Goal: Register for event/course

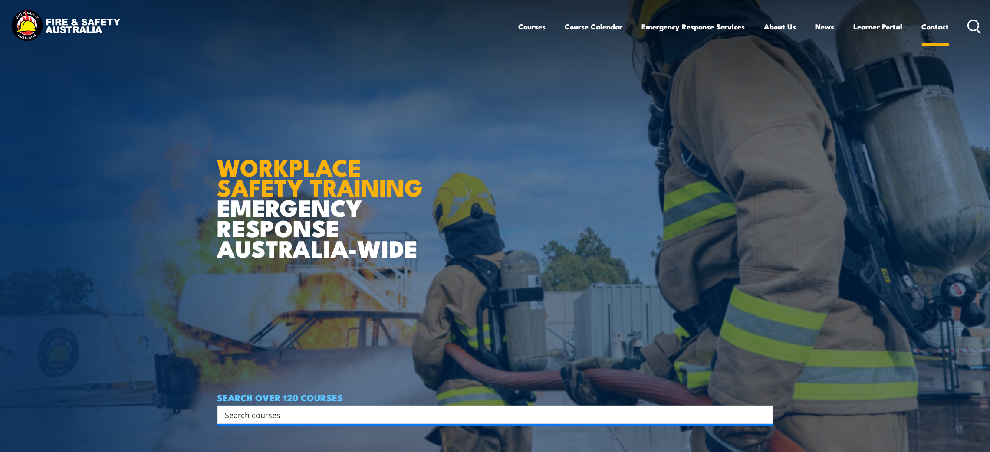
click at [924, 26] on link "Contact" at bounding box center [935, 26] width 27 height 23
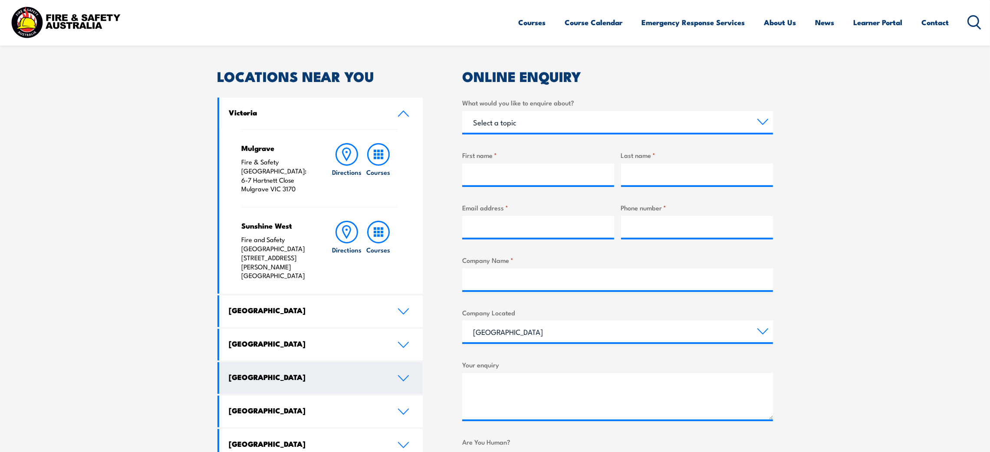
click at [275, 372] on h4 "Western Australia" at bounding box center [306, 377] width 155 height 10
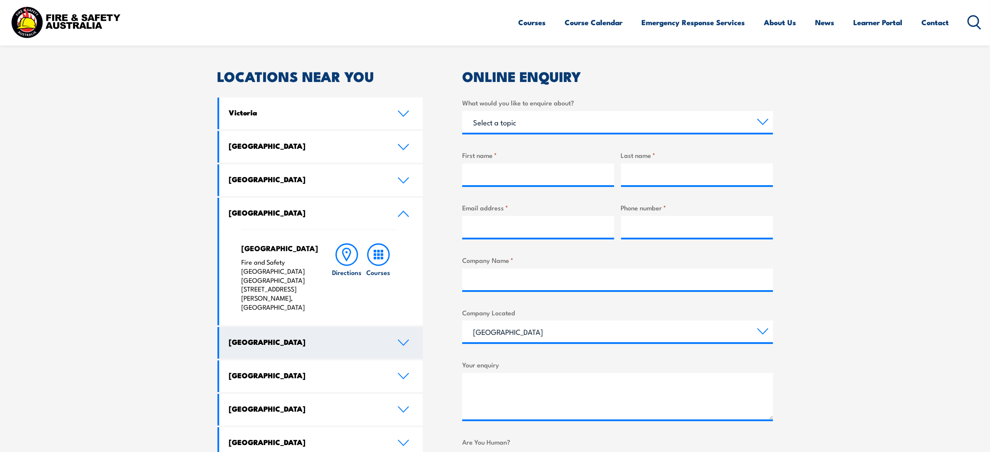
click at [389, 327] on link "South Australia" at bounding box center [321, 343] width 204 height 32
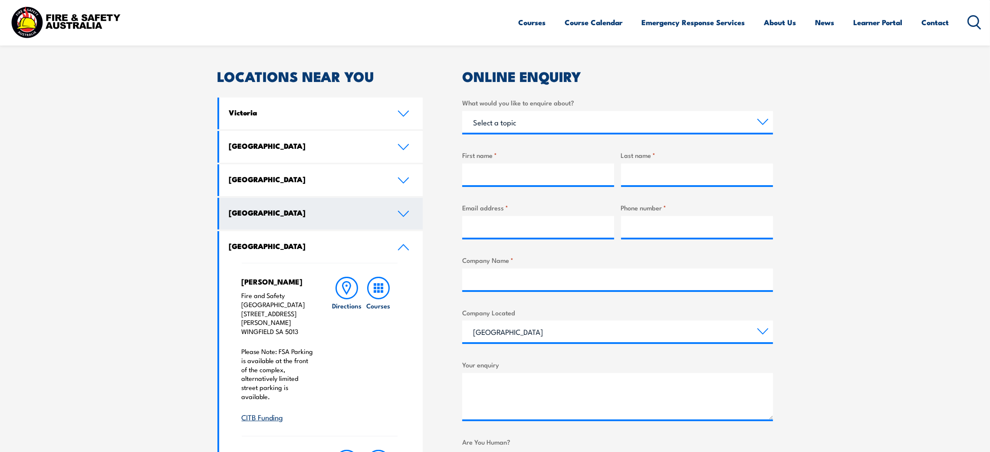
click at [308, 222] on link "Western Australia" at bounding box center [321, 214] width 204 height 32
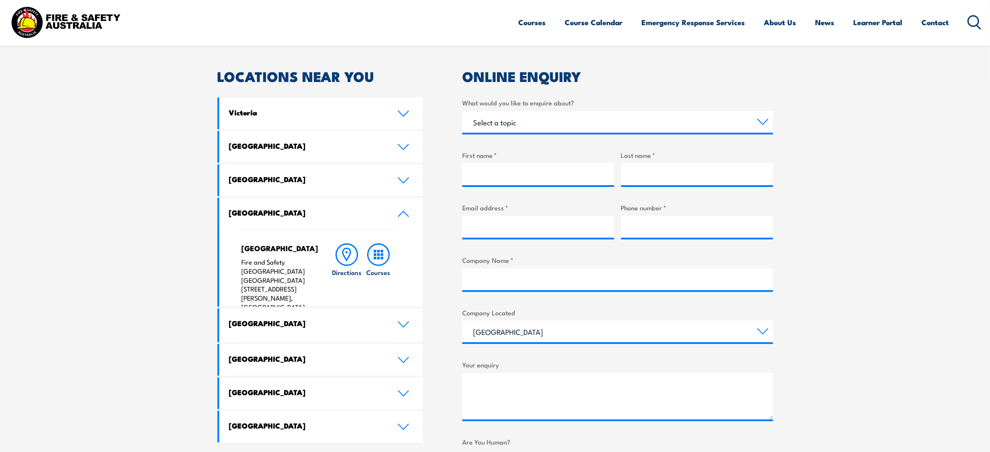
click at [308, 222] on link "Western Australia" at bounding box center [321, 214] width 204 height 32
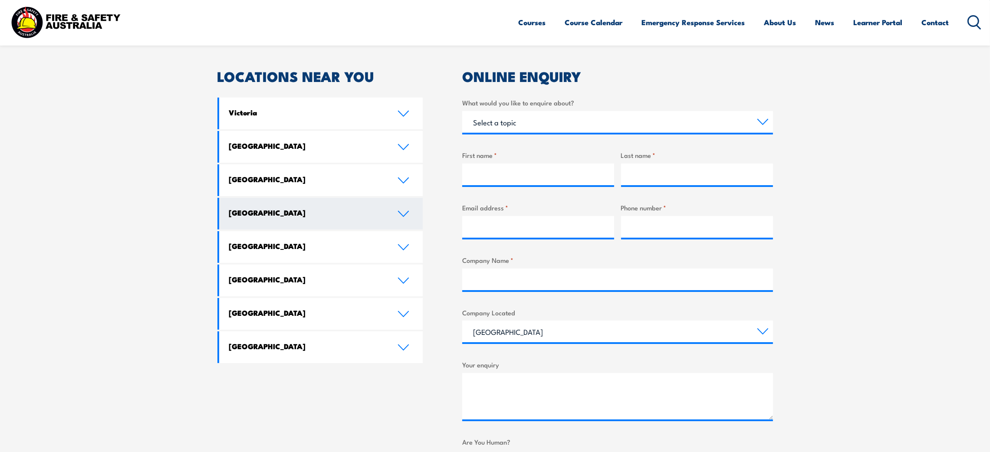
click at [308, 222] on link "Western Australia" at bounding box center [321, 214] width 204 height 32
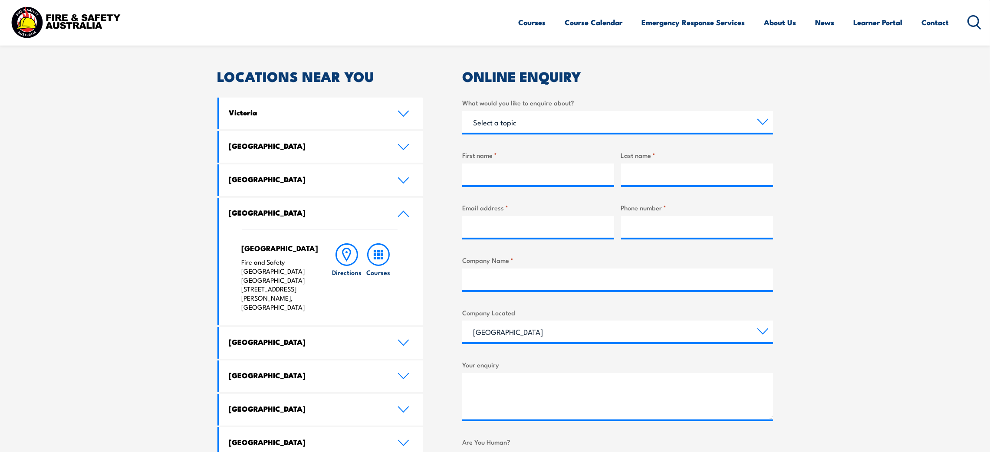
click at [247, 262] on p "Fire and Safety Australia WHS Centre 128 Farrington Road, North Lake WA 6163" at bounding box center [278, 285] width 73 height 54
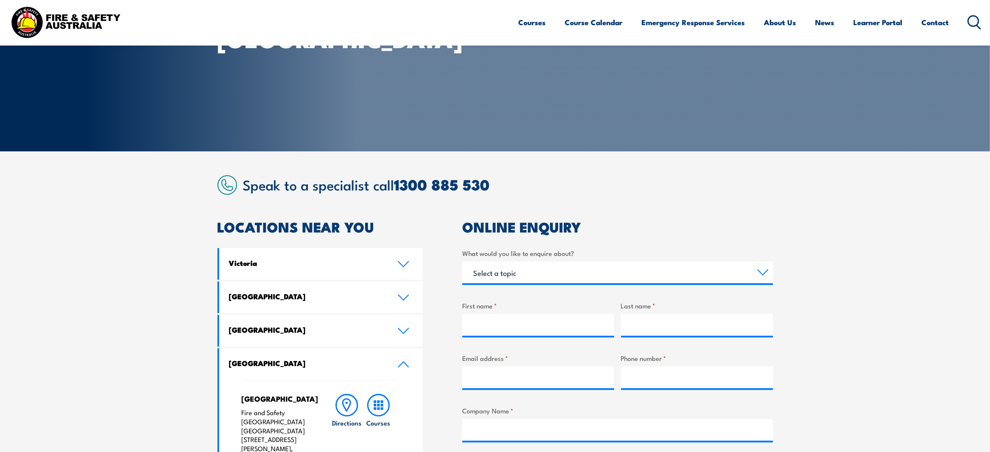
scroll to position [57, 0]
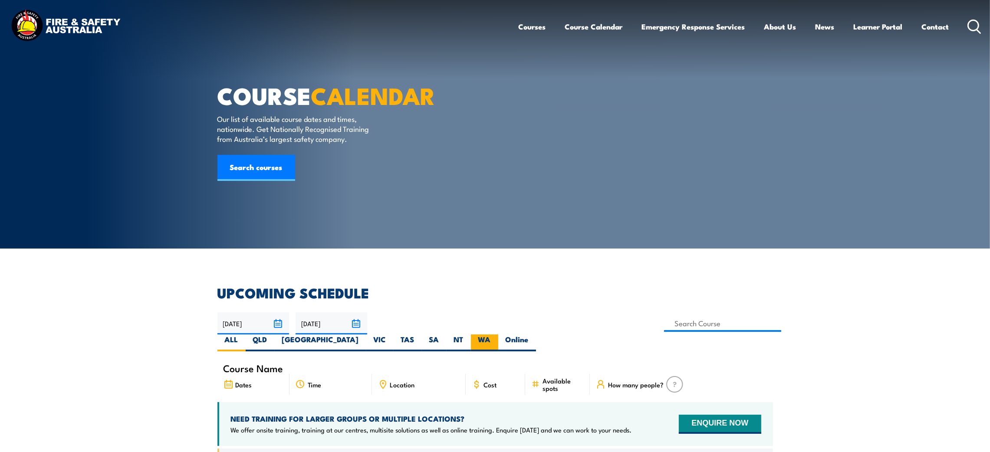
click at [498, 335] on label "WA" at bounding box center [484, 343] width 27 height 17
click at [497, 335] on input "WA" at bounding box center [494, 338] width 6 height 6
radio input "true"
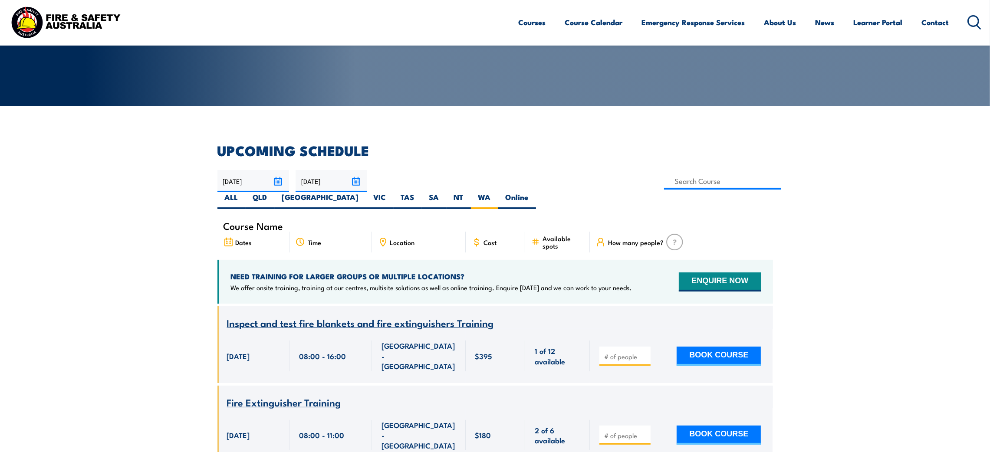
scroll to position [122, 0]
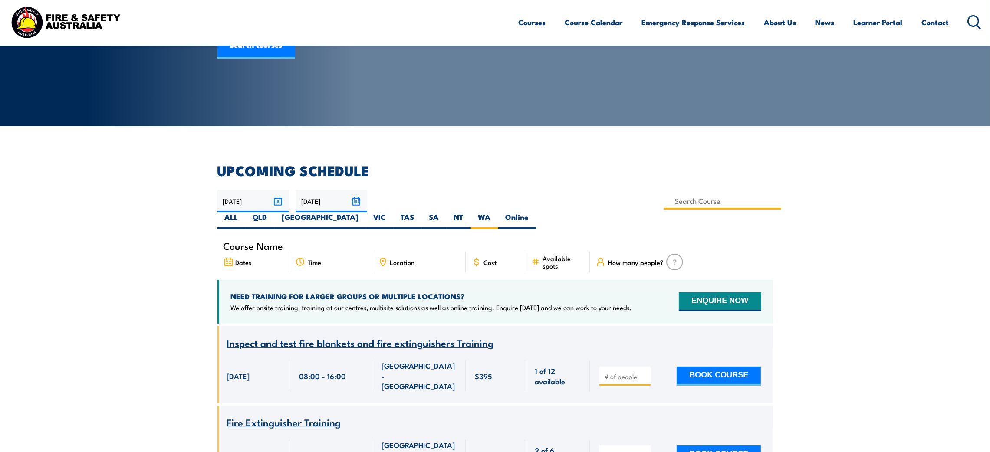
click at [664, 198] on input at bounding box center [723, 201] width 118 height 17
click at [581, 20] on link "Course Calendar" at bounding box center [594, 22] width 58 height 23
click at [597, 25] on link "Course Calendar" at bounding box center [594, 22] width 58 height 23
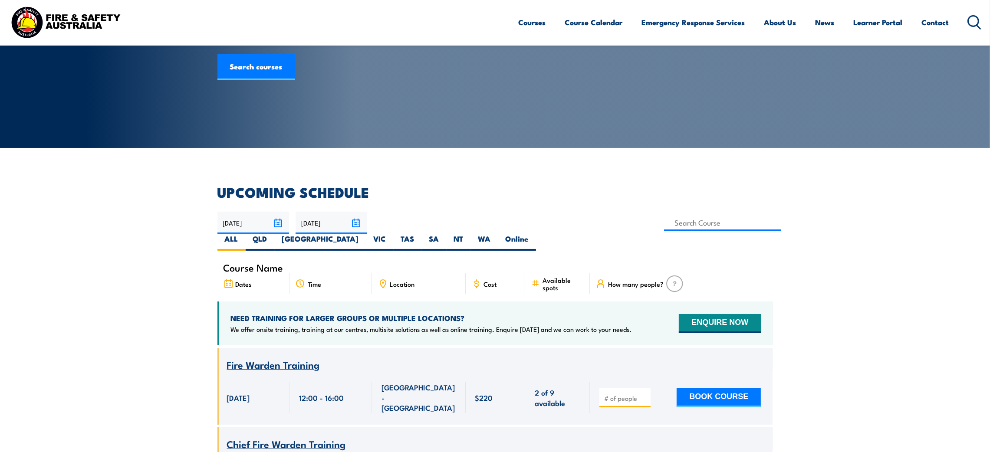
scroll to position [98, 0]
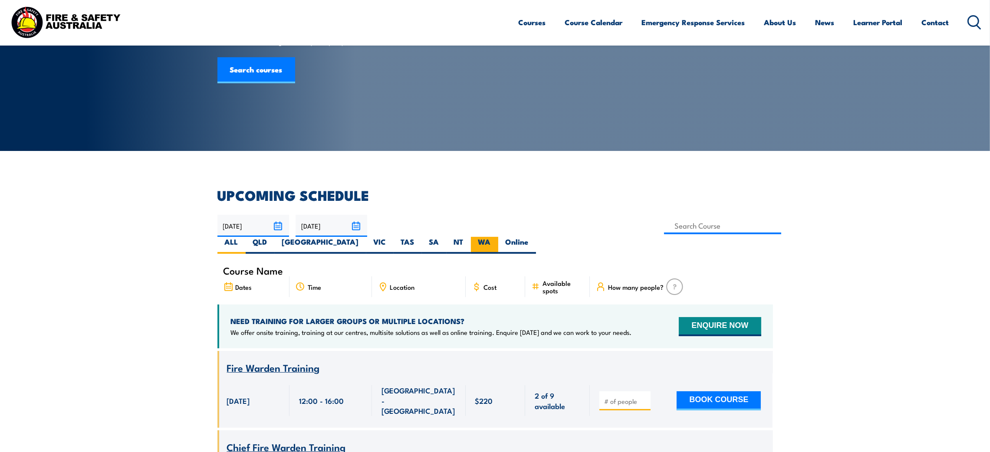
click at [498, 237] on label "WA" at bounding box center [484, 245] width 27 height 17
click at [497, 237] on input "WA" at bounding box center [494, 240] width 6 height 6
radio input "true"
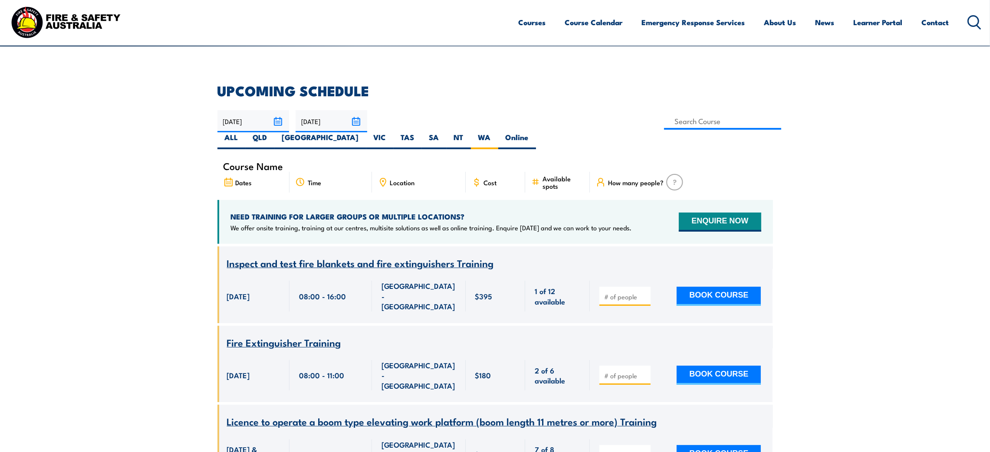
scroll to position [200, 0]
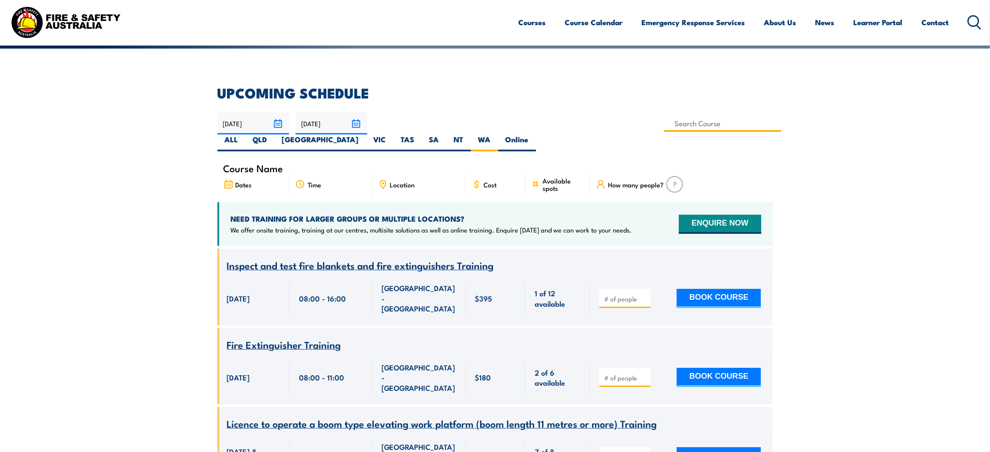
click at [664, 127] on input at bounding box center [723, 123] width 118 height 17
click at [475, 132] on div "26/08/2025 25/10/2025" at bounding box center [496, 131] width 556 height 39
click at [664, 126] on input at bounding box center [723, 123] width 118 height 17
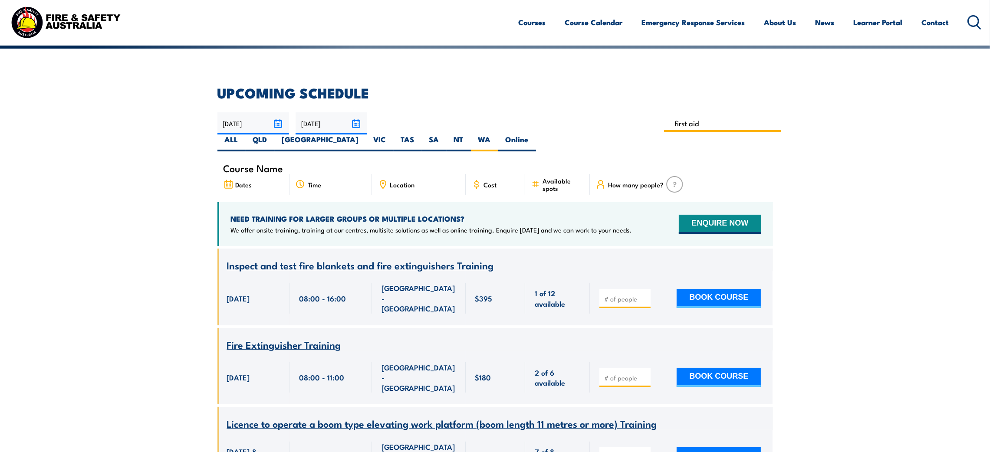
click at [664, 119] on input "first aid" at bounding box center [723, 123] width 118 height 17
click at [664, 125] on input "first aid" at bounding box center [723, 123] width 118 height 17
type input "first aid"
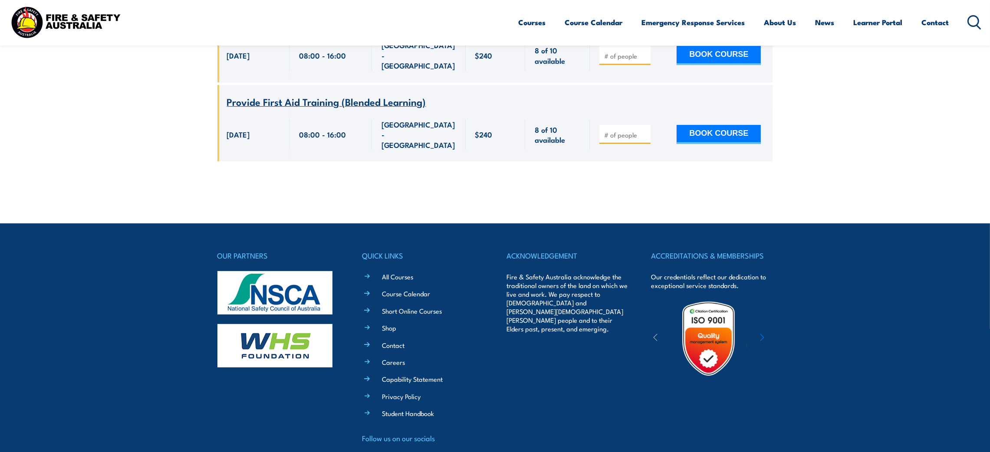
scroll to position [450, 0]
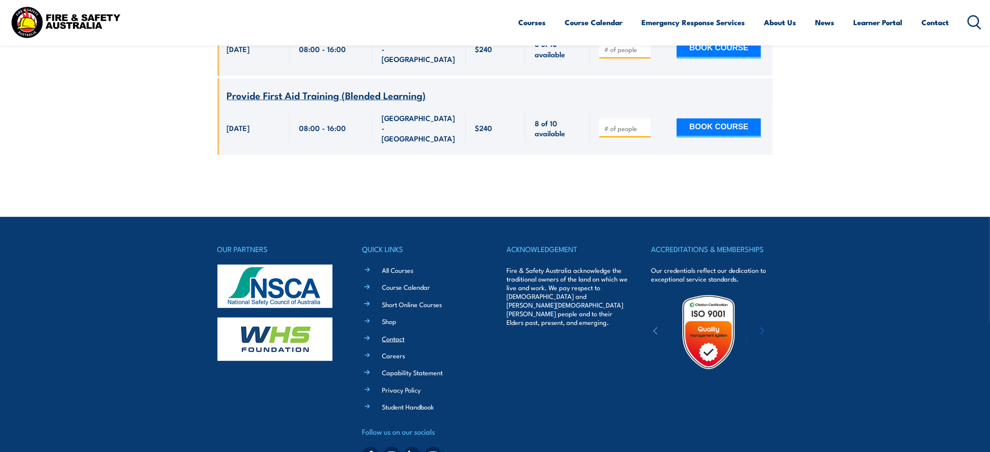
click at [396, 334] on link "Contact" at bounding box center [393, 338] width 23 height 9
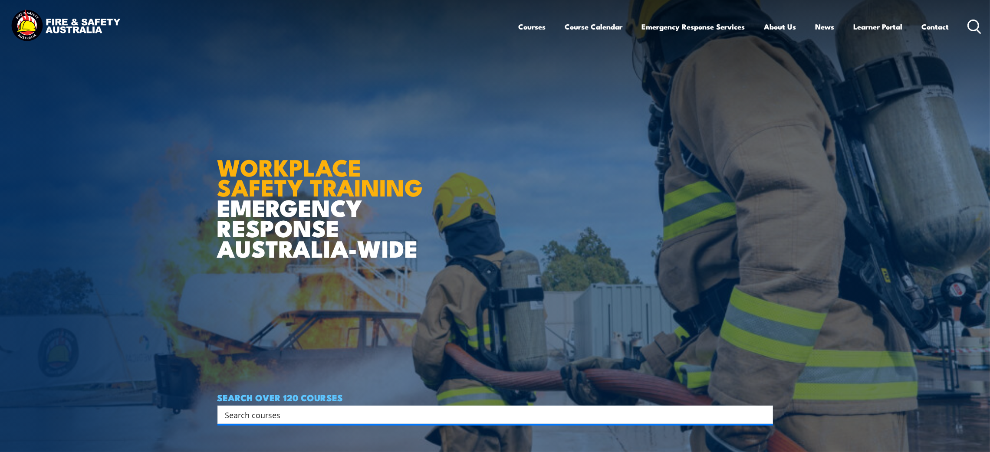
click at [306, 415] on input "Search input" at bounding box center [489, 415] width 529 height 13
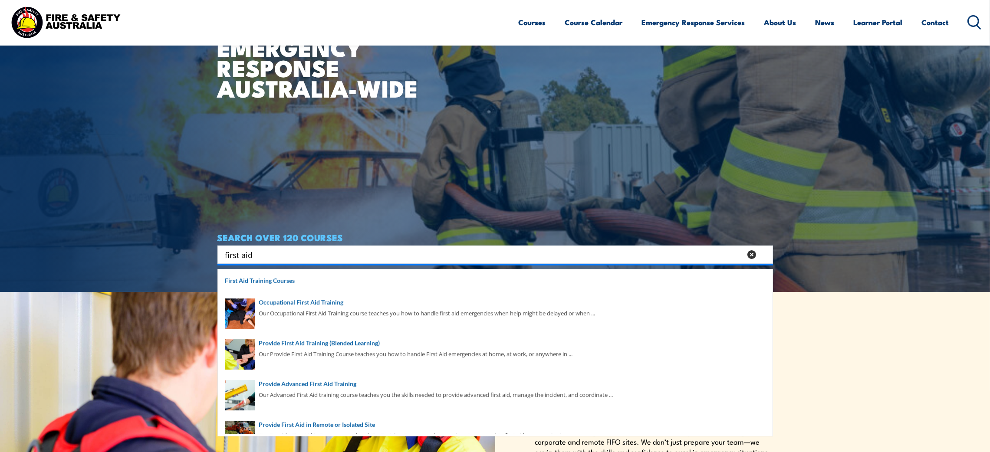
scroll to position [169, 0]
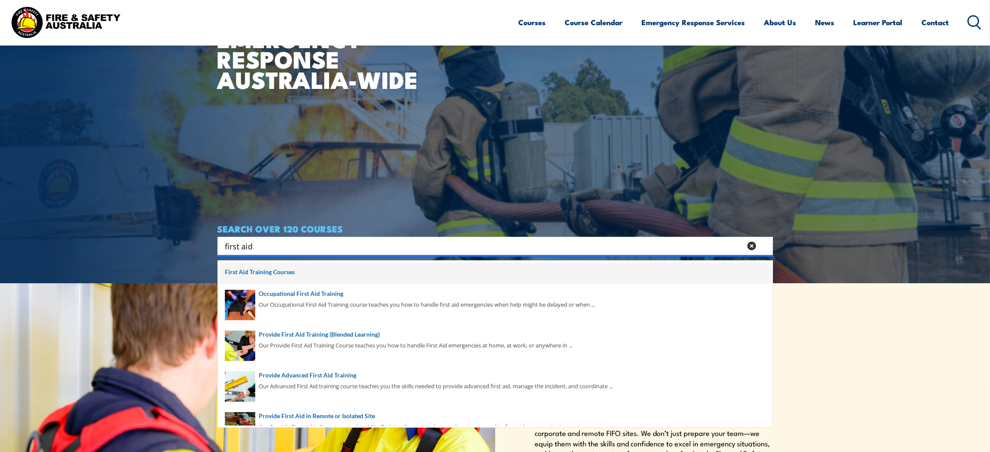
type input "first aid"
click at [269, 272] on span at bounding box center [495, 274] width 550 height 22
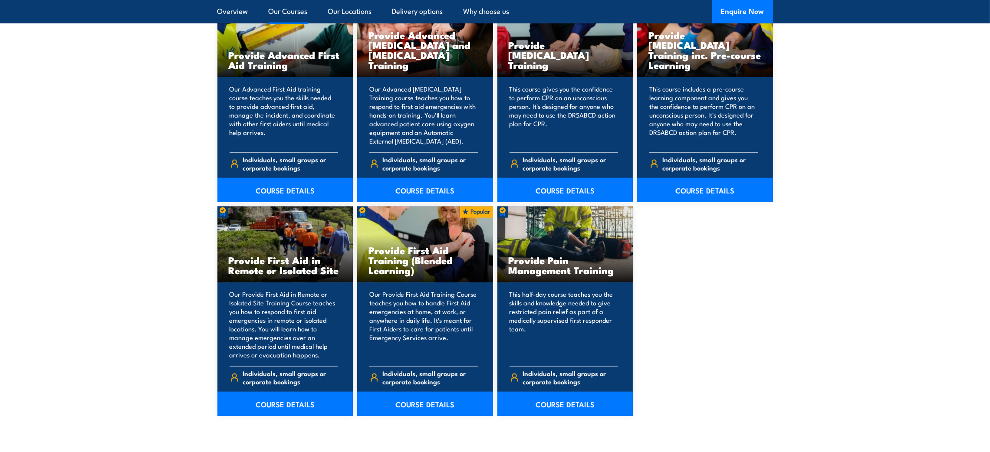
scroll to position [1153, 0]
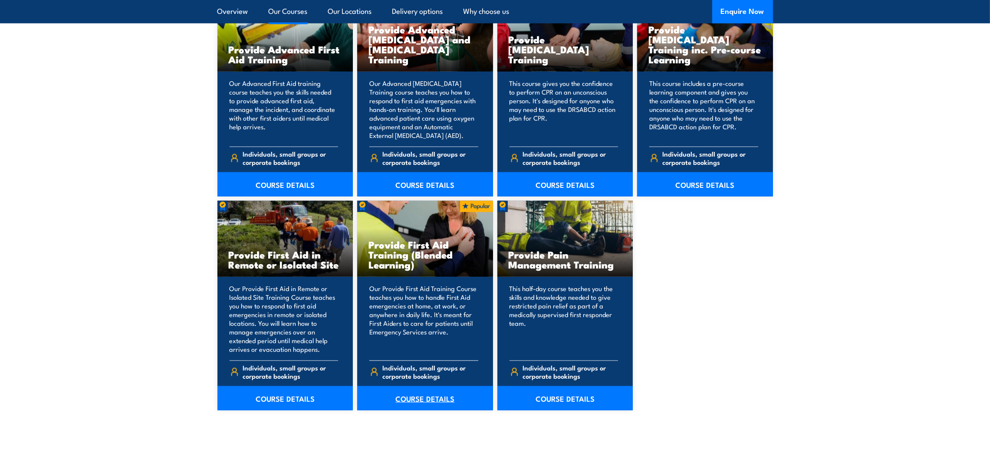
click at [411, 399] on link "COURSE DETAILS" at bounding box center [425, 398] width 136 height 24
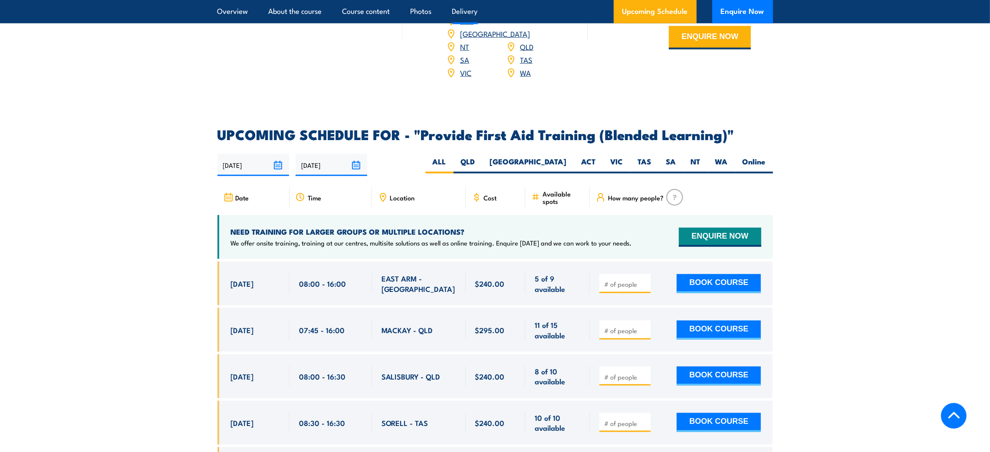
scroll to position [1588, 0]
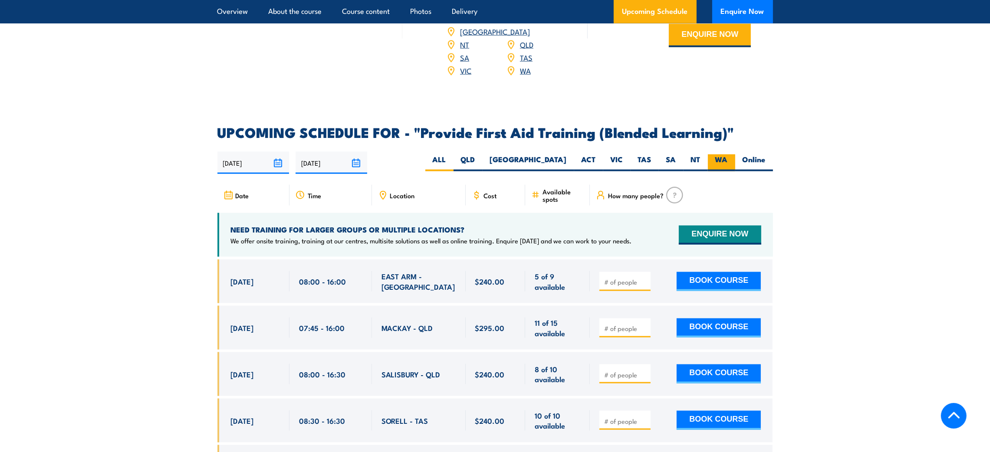
click at [728, 169] on label "WA" at bounding box center [721, 163] width 27 height 17
click at [728, 160] on input "WA" at bounding box center [731, 158] width 6 height 6
radio input "true"
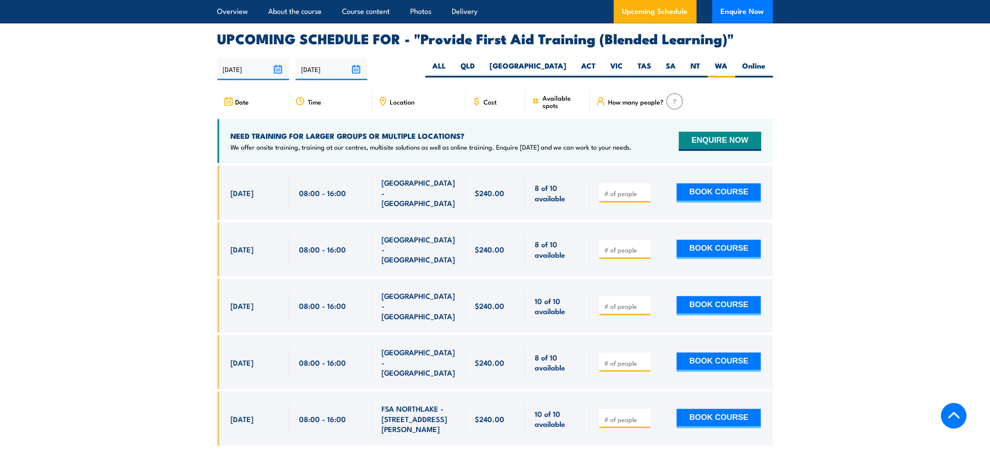
scroll to position [1689, 0]
